Goal: Task Accomplishment & Management: Manage account settings

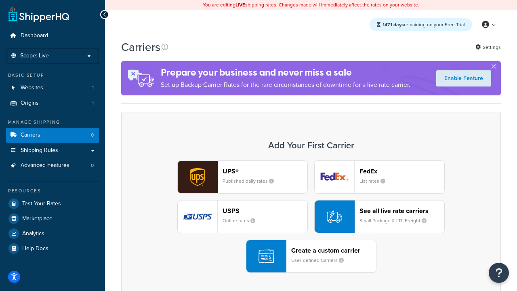
click at [311, 217] on div "UPS® Published daily rates FedEx List rates USPS Online rates See all live rate…" at bounding box center [311, 216] width 363 height 112
click at [402, 171] on header "FedEx" at bounding box center [402, 171] width 85 height 8
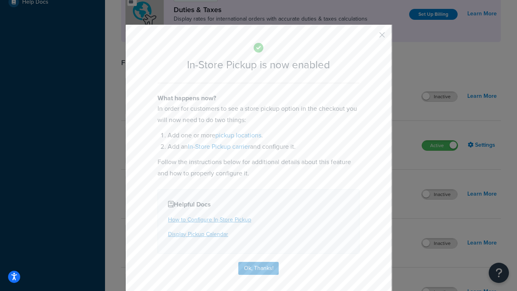
click at [370, 38] on button "button" at bounding box center [370, 38] width 2 height 2
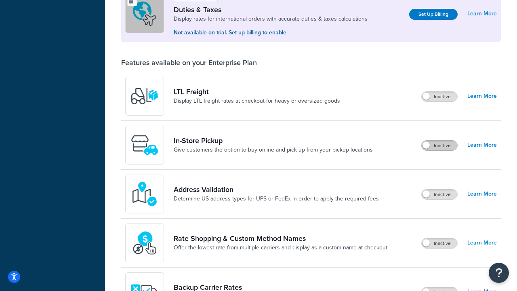
scroll to position [247, 0]
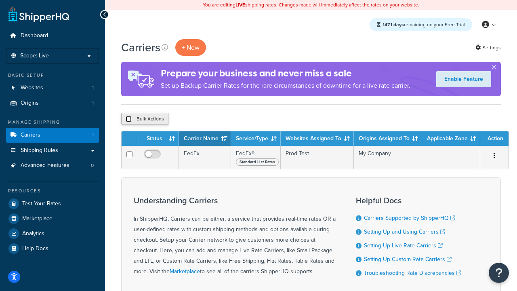
click at [129, 119] on input "checkbox" at bounding box center [129, 119] width 6 height 6
checkbox input "true"
click at [217, 119] on button "Delete" at bounding box center [216, 119] width 28 height 12
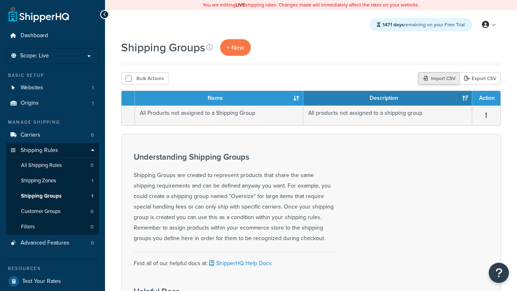
click at [438, 79] on div "Import CSV" at bounding box center [439, 78] width 41 height 12
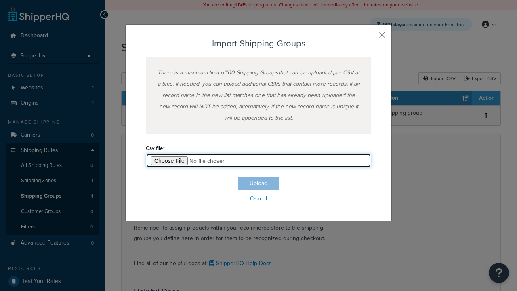
click at [259, 160] on input "file" at bounding box center [258, 161] width 225 height 14
type input "C:\fakepath\importShippingGroupsSuccess.csv"
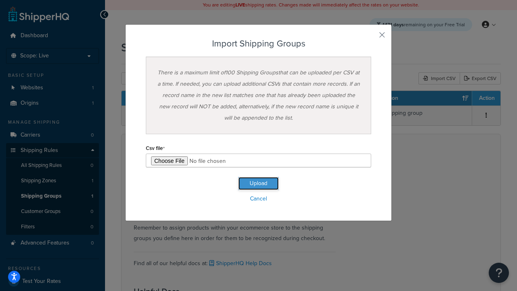
click at [259, 183] on button "Upload" at bounding box center [258, 183] width 40 height 13
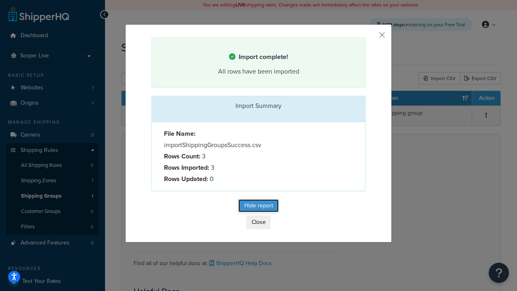
click at [259, 207] on button "Hide report" at bounding box center [258, 205] width 40 height 13
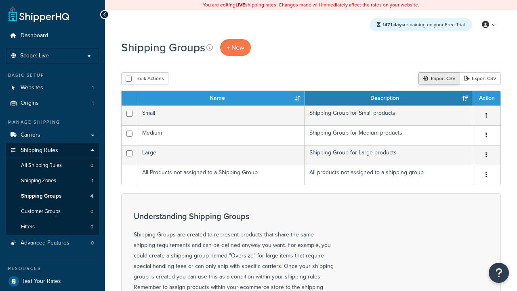
click at [438, 79] on div "Import CSV" at bounding box center [439, 78] width 41 height 12
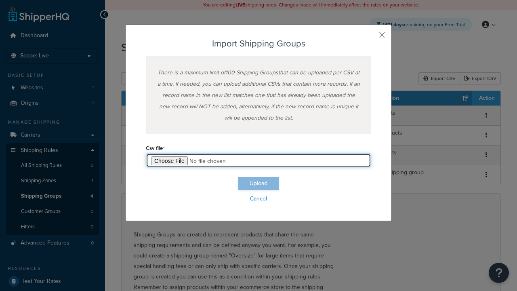
click at [259, 160] on input "file" at bounding box center [258, 161] width 225 height 14
type input "C:\fakepath\importShippingGroupsFailure.csv"
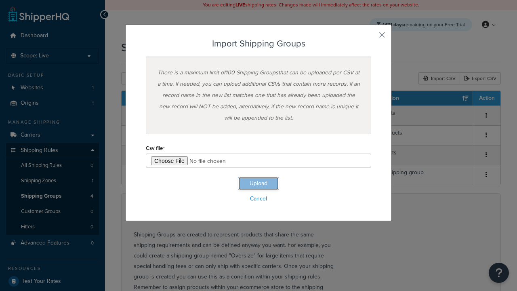
click at [259, 183] on button "Upload" at bounding box center [258, 183] width 40 height 13
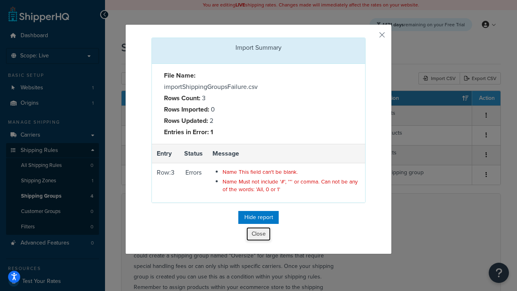
click at [259, 236] on button "Close" at bounding box center [259, 234] width 24 height 14
